Goal: Navigation & Orientation: Find specific page/section

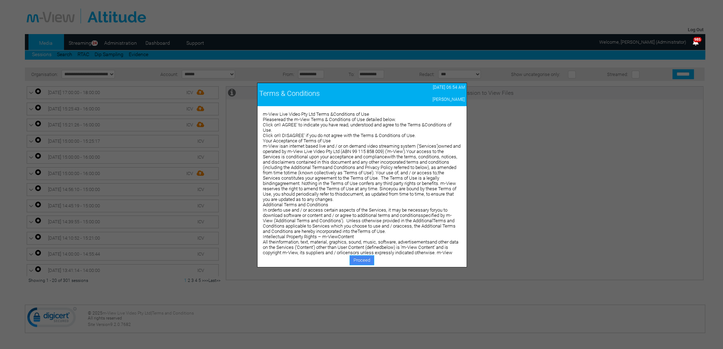
click at [367, 258] on link "Proceed" at bounding box center [361, 261] width 25 height 10
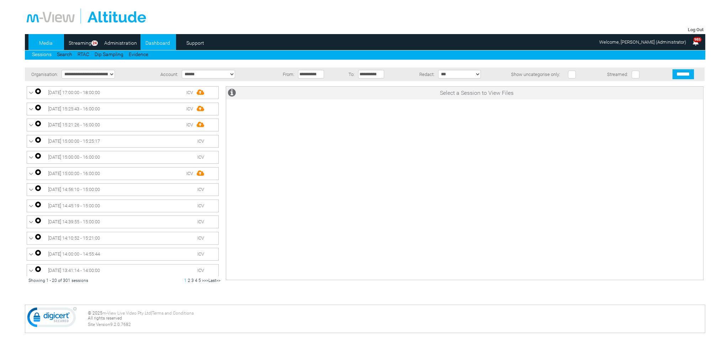
click at [165, 44] on link "Dashboard" at bounding box center [157, 43] width 34 height 11
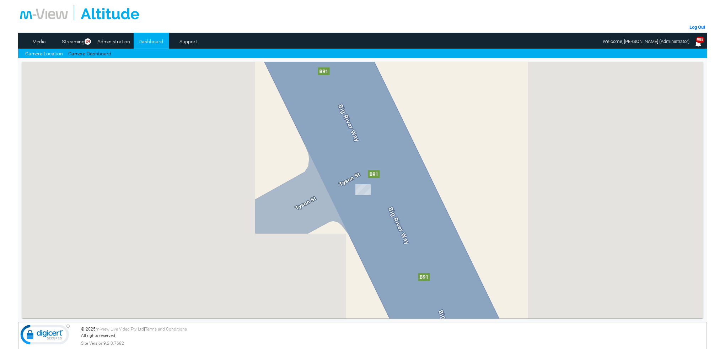
click at [97, 54] on link "Camera Dashboard" at bounding box center [89, 53] width 43 height 7
